Goal: Task Accomplishment & Management: Complete application form

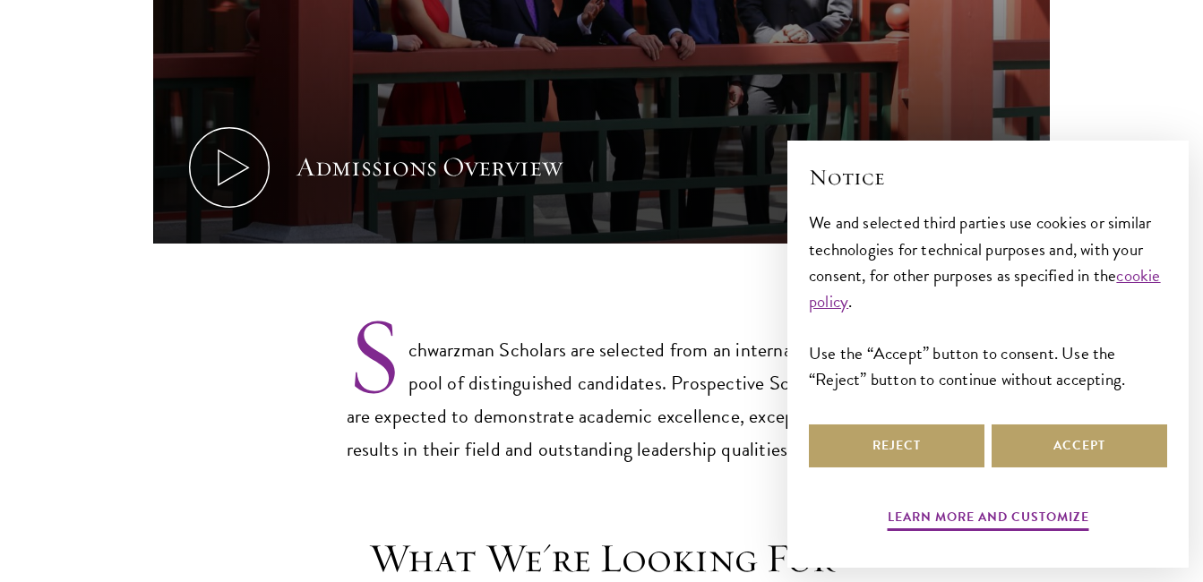
scroll to position [1193, 0]
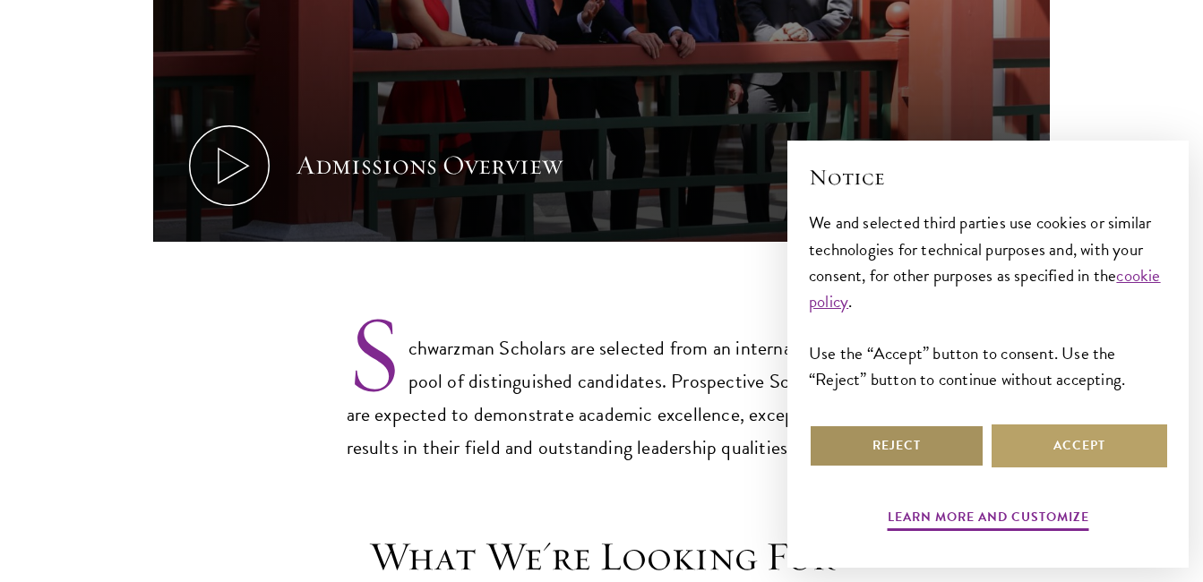
click at [932, 453] on button "Reject" at bounding box center [896, 445] width 175 height 43
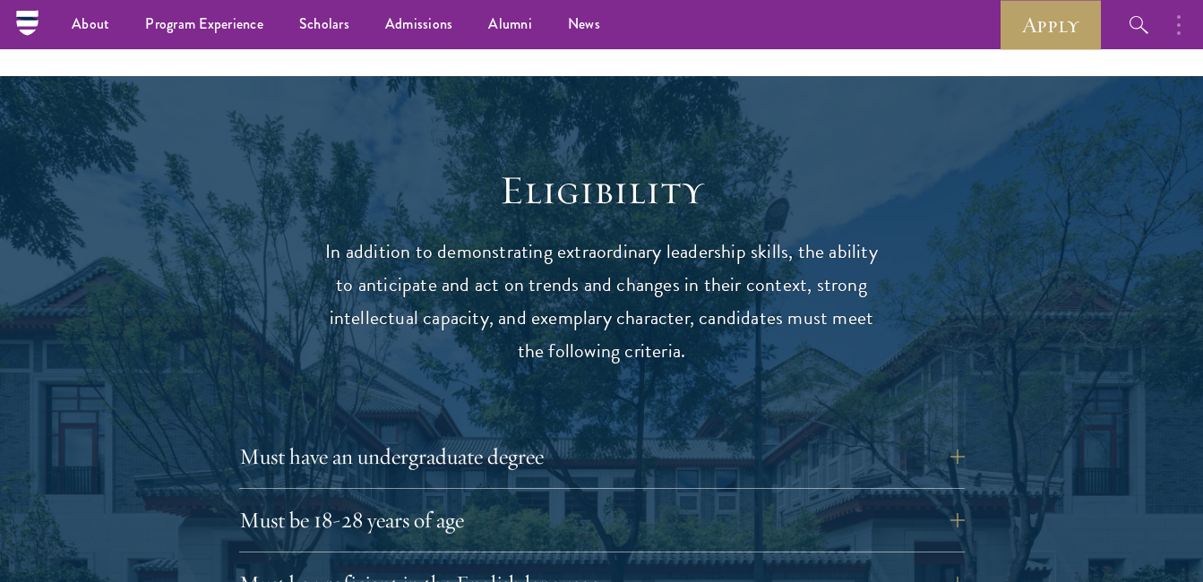
scroll to position [1737, 0]
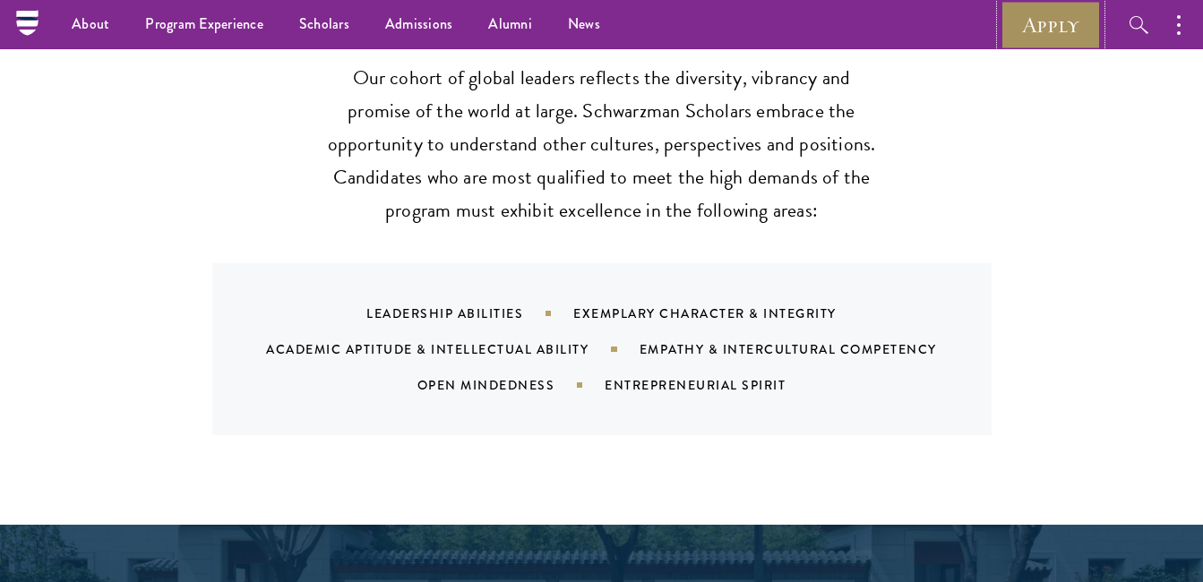
click at [1040, 39] on link "Apply" at bounding box center [1050, 24] width 100 height 49
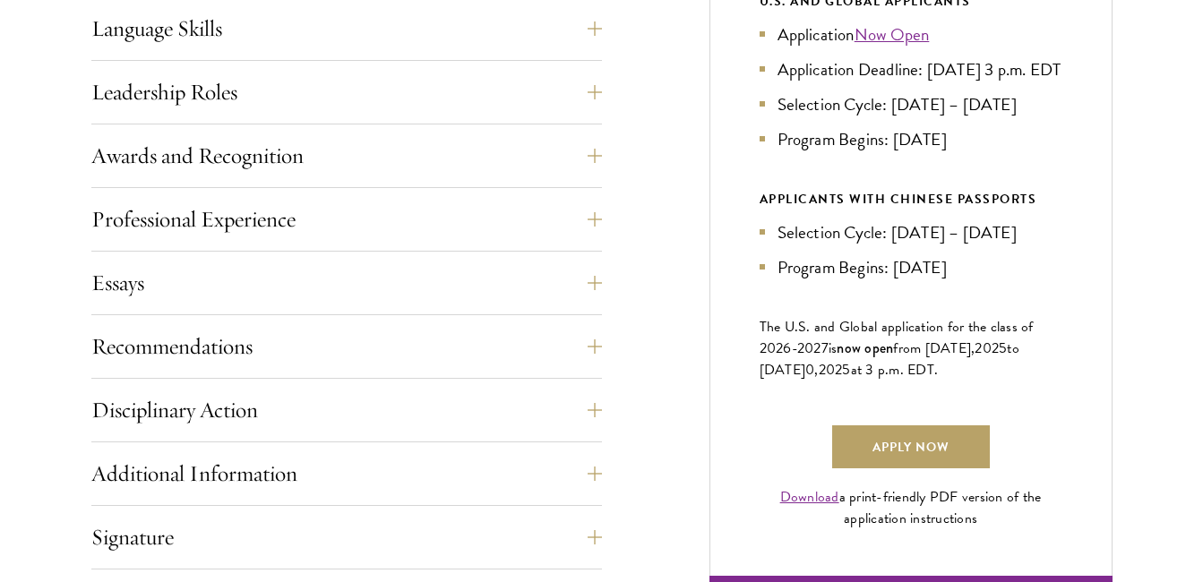
scroll to position [1031, 0]
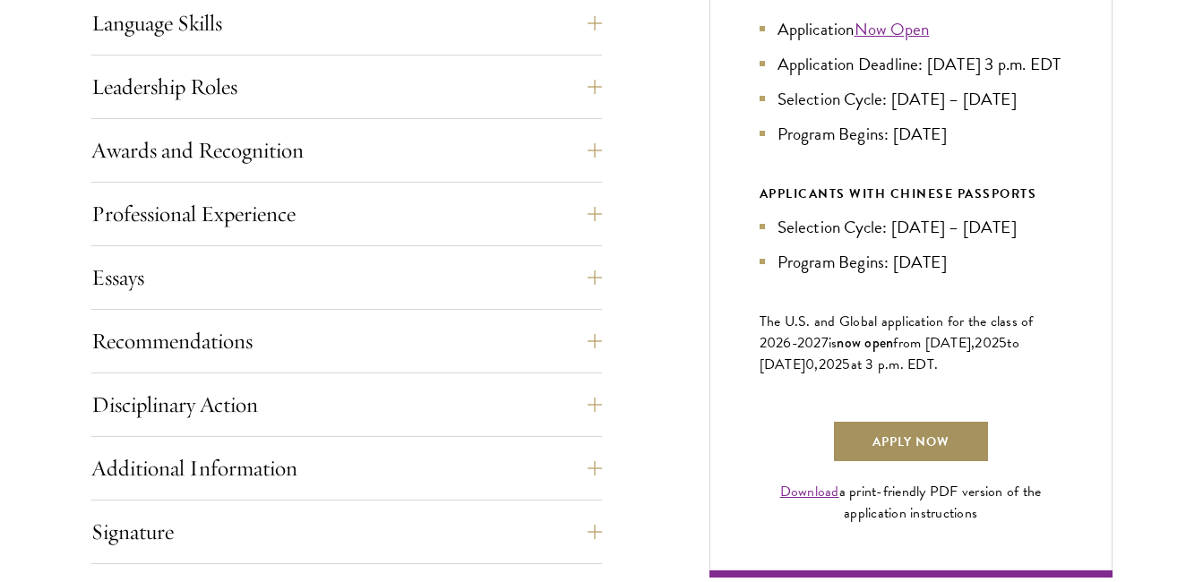
click at [851, 460] on link "Apply Now" at bounding box center [911, 441] width 158 height 43
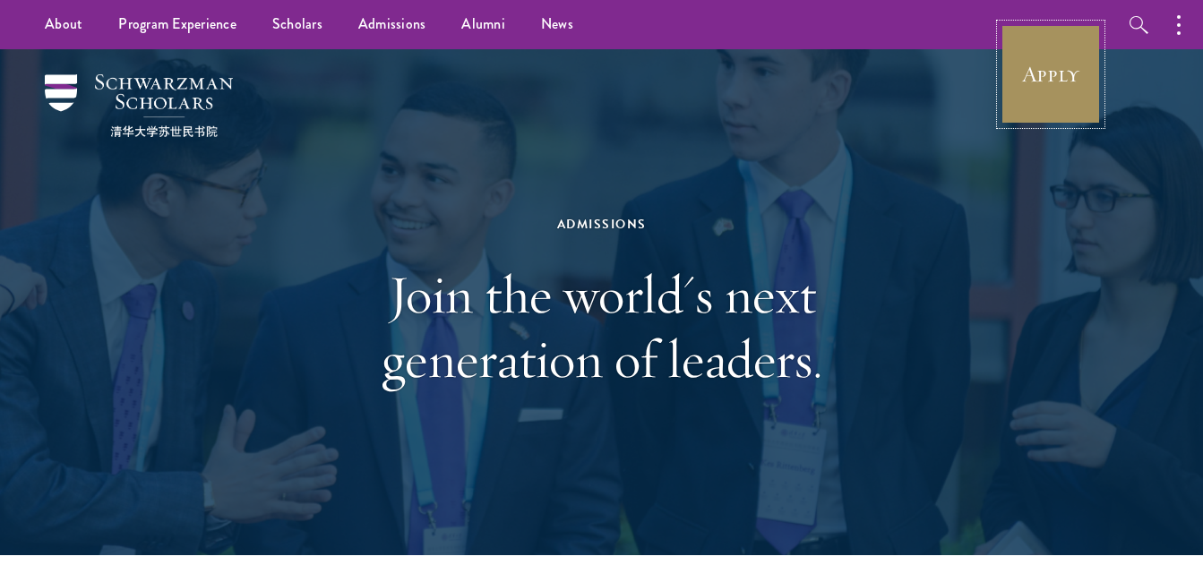
click at [1051, 92] on link "Apply" at bounding box center [1050, 74] width 100 height 100
